Goal: Information Seeking & Learning: Understand process/instructions

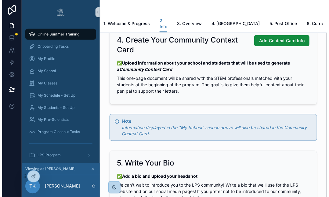
scroll to position [921, 0]
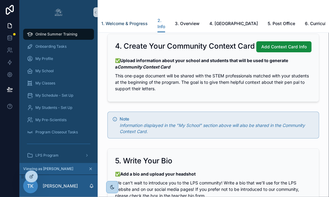
click at [131, 23] on span "1. Welcome & Progress" at bounding box center [124, 23] width 46 height 6
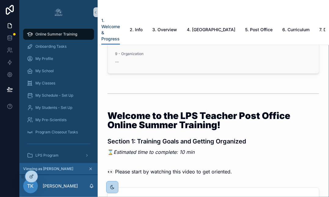
scroll to position [73, 0]
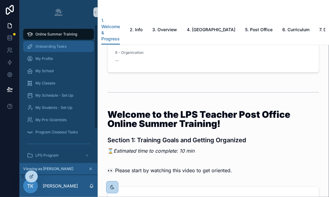
click at [70, 47] on div "Onboarding Tasks" at bounding box center [58, 47] width 63 height 10
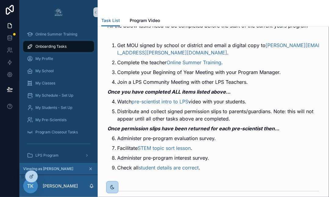
scroll to position [46, 0]
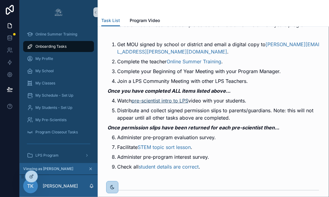
click at [183, 99] on link "pre-scientist intro to LPS" at bounding box center [160, 100] width 57 height 6
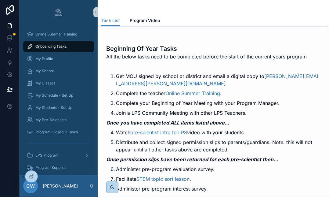
scroll to position [26, 0]
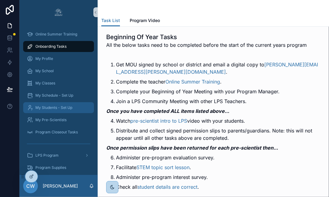
click at [62, 106] on span "My Students - Set Up" at bounding box center [53, 107] width 37 height 5
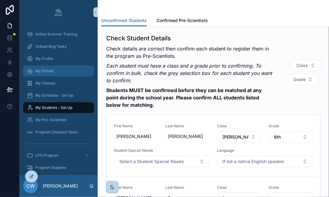
click at [57, 68] on div "My School" at bounding box center [58, 71] width 63 height 10
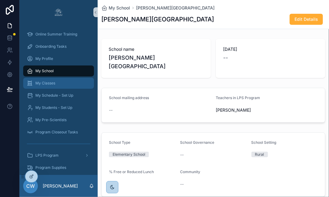
click at [60, 85] on div "My Classes" at bounding box center [58, 83] width 63 height 10
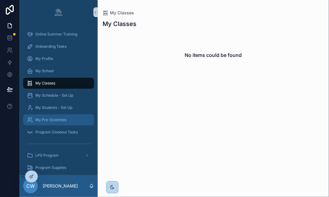
click at [66, 120] on span "My Pre-Scientists" at bounding box center [50, 119] width 31 height 5
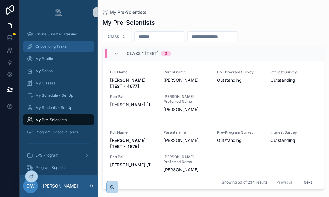
click at [61, 44] on span "Onboarding Tasks" at bounding box center [50, 46] width 31 height 5
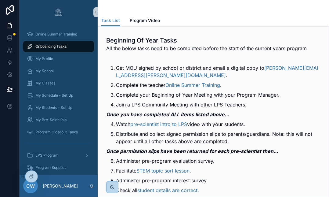
scroll to position [45, 0]
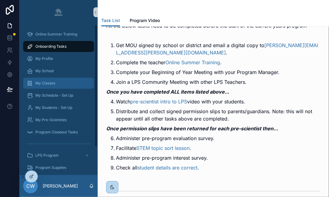
click at [57, 81] on div "My Classes" at bounding box center [58, 83] width 63 height 10
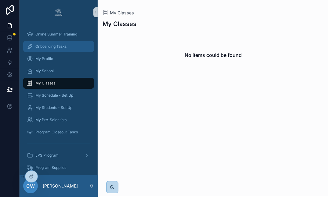
click at [55, 48] on span "Onboarding Tasks" at bounding box center [50, 46] width 31 height 5
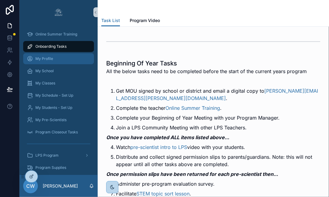
click at [54, 60] on div "My Profile" at bounding box center [58, 59] width 63 height 10
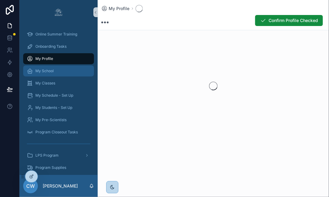
click at [55, 74] on div "My School" at bounding box center [58, 71] width 63 height 10
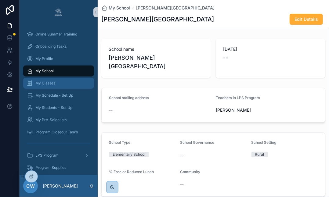
click at [55, 85] on span "My Classes" at bounding box center [45, 83] width 20 height 5
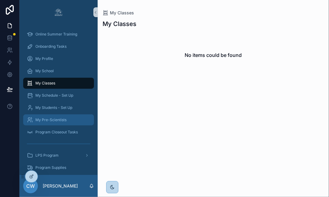
click at [61, 118] on span "My Pre-Scientists" at bounding box center [50, 119] width 31 height 5
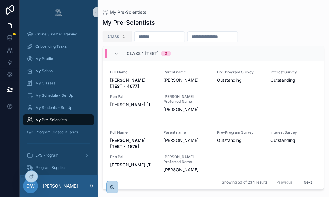
click at [124, 38] on button "Class" at bounding box center [117, 37] width 29 height 12
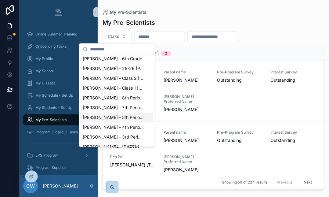
scroll to position [23, 0]
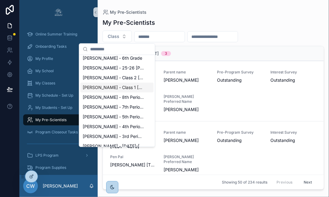
click at [201, 14] on div "My Pre-Scientists" at bounding box center [214, 12] width 222 height 5
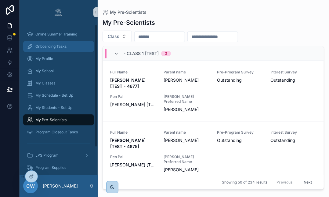
click at [72, 45] on div "Onboarding Tasks" at bounding box center [58, 47] width 63 height 10
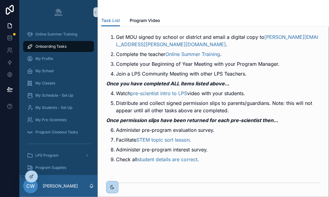
scroll to position [57, 0]
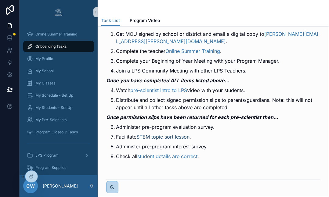
click at [151, 139] on link "STEM topic sort lesson" at bounding box center [162, 136] width 53 height 6
click at [189, 156] on link "student details are correct" at bounding box center [167, 156] width 60 height 6
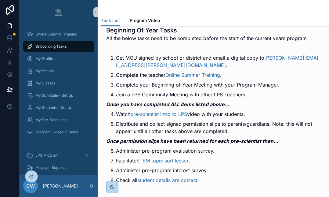
scroll to position [51, 0]
